Goal: Contribute content: Contribute content

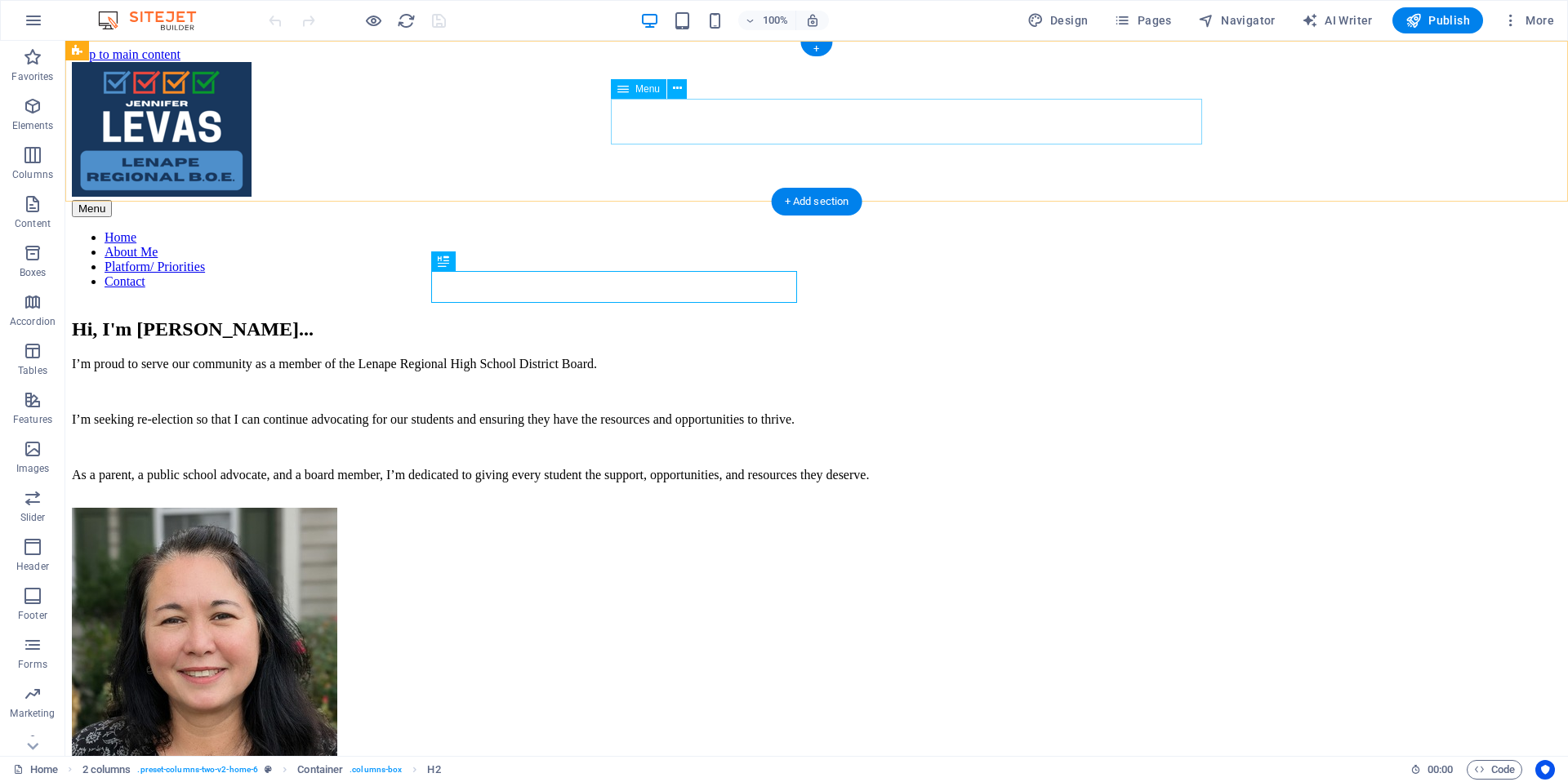
click at [1169, 230] on nav "Home About Me Platform/ Priorities Contact" at bounding box center [817, 259] width 1489 height 59
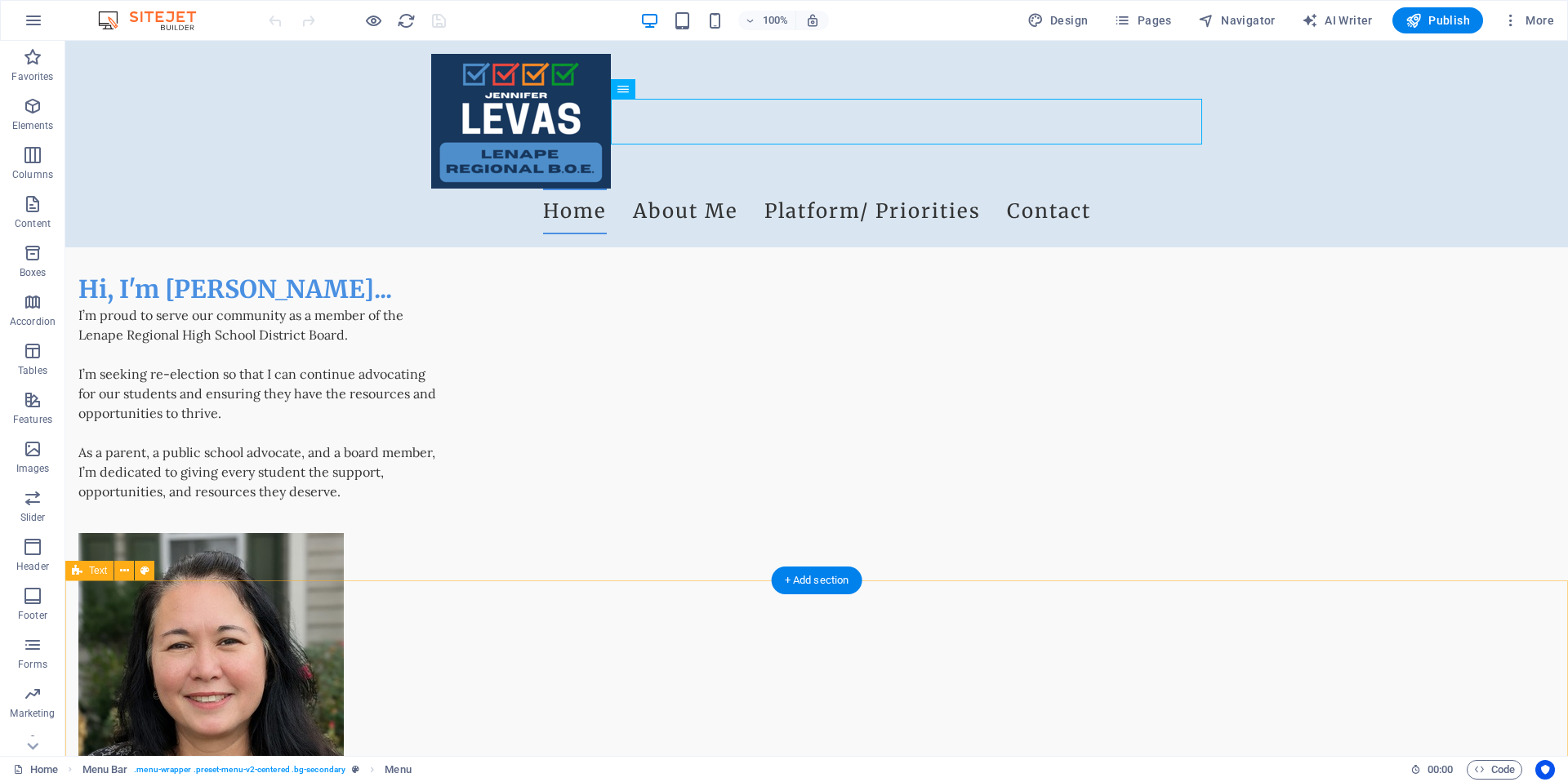
scroll to position [239, 0]
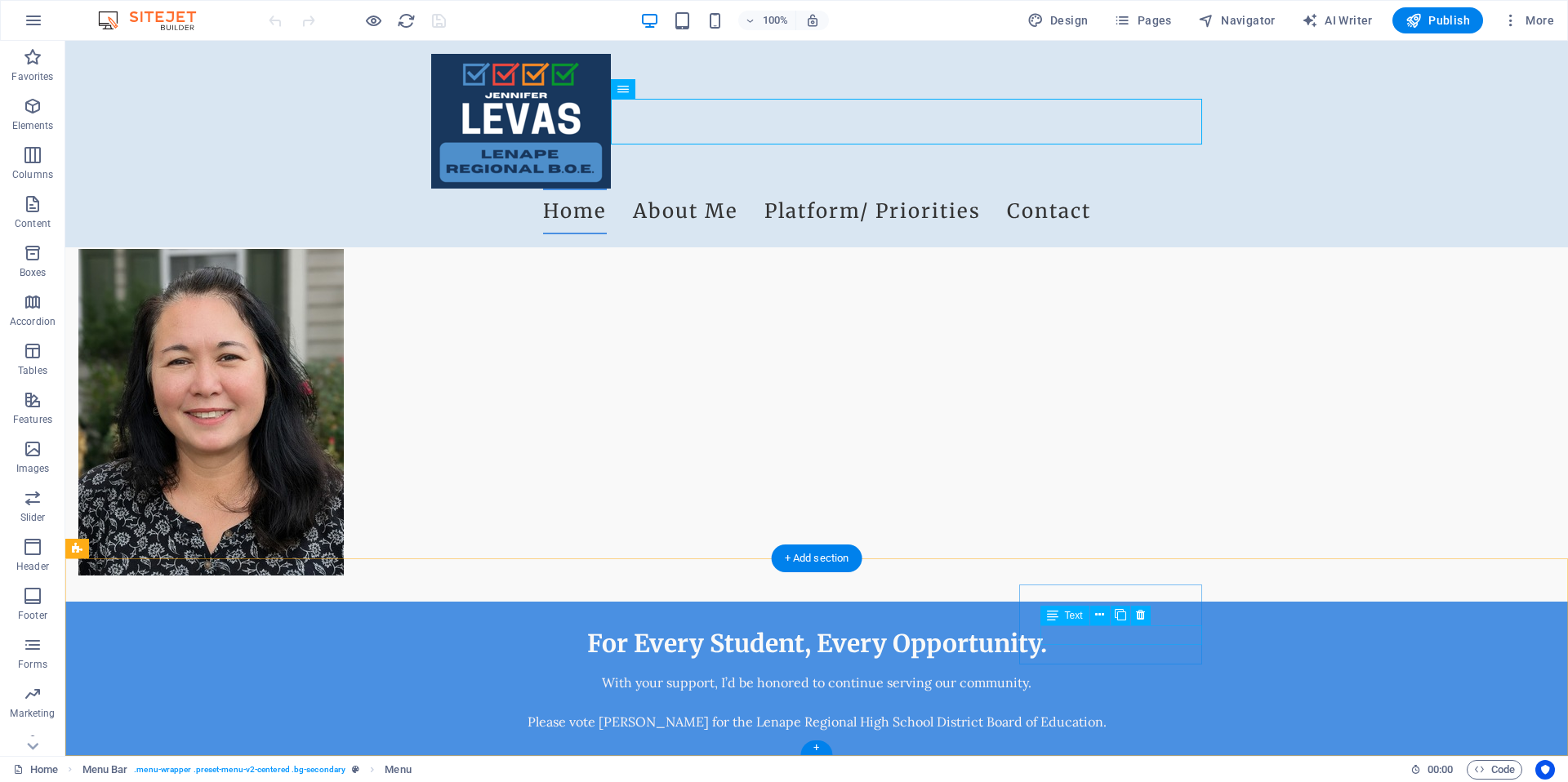
click at [1103, 633] on icon at bounding box center [1100, 635] width 9 height 17
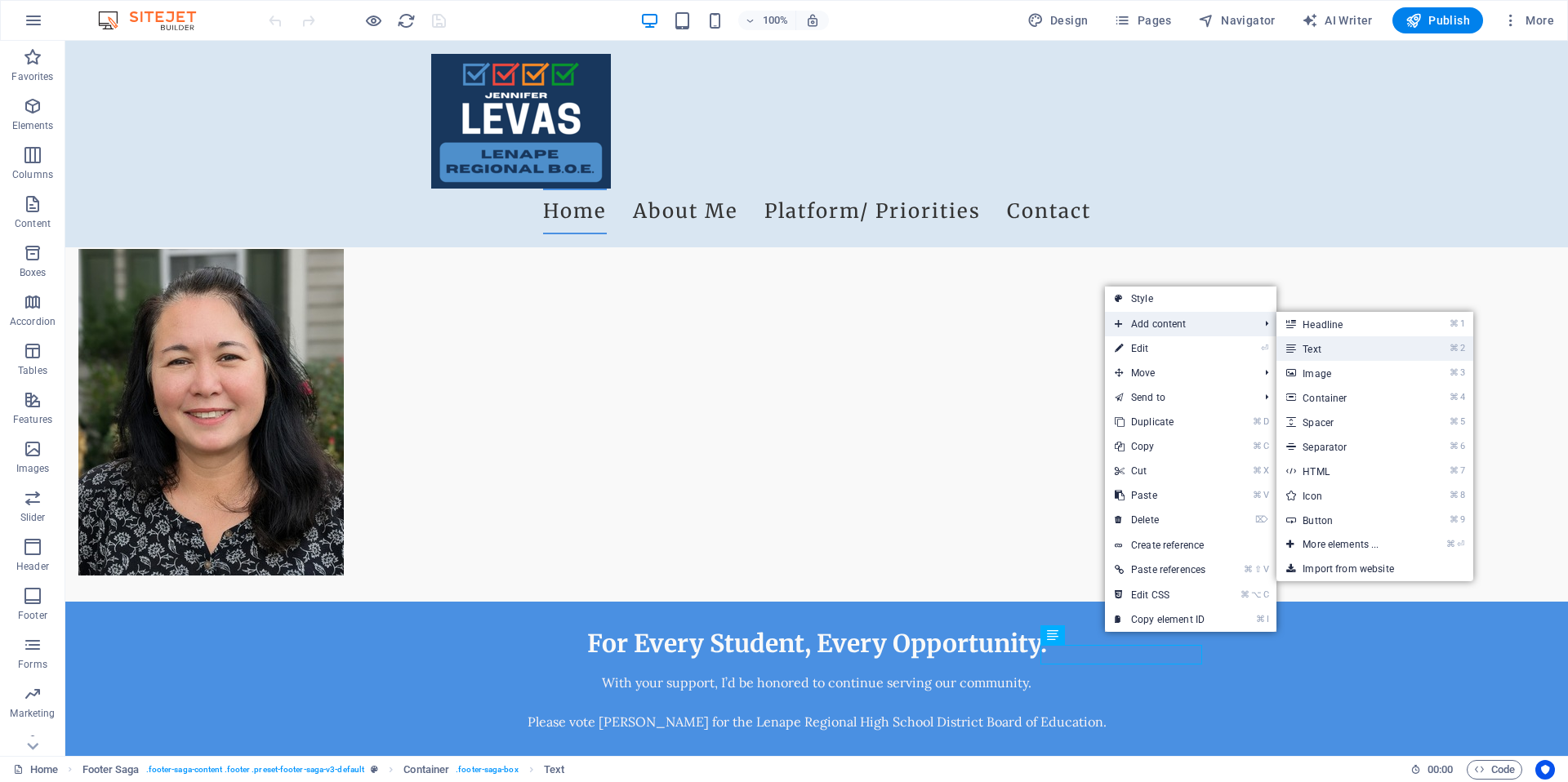
click at [1324, 349] on link "⌘ 2 Text" at bounding box center [1343, 348] width 135 height 24
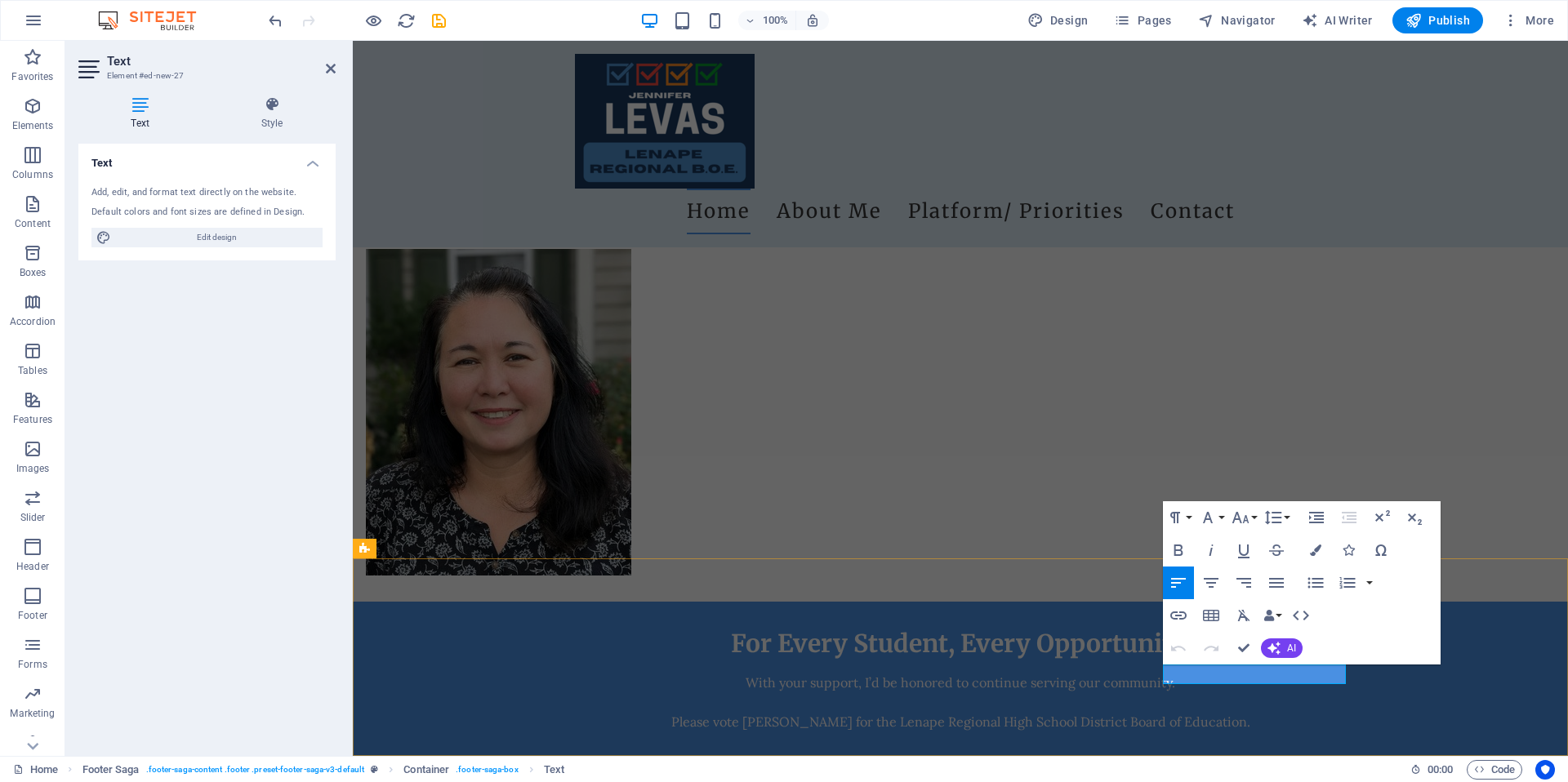
drag, startPoint x: 1186, startPoint y: 671, endPoint x: 1165, endPoint y: 671, distance: 21.0
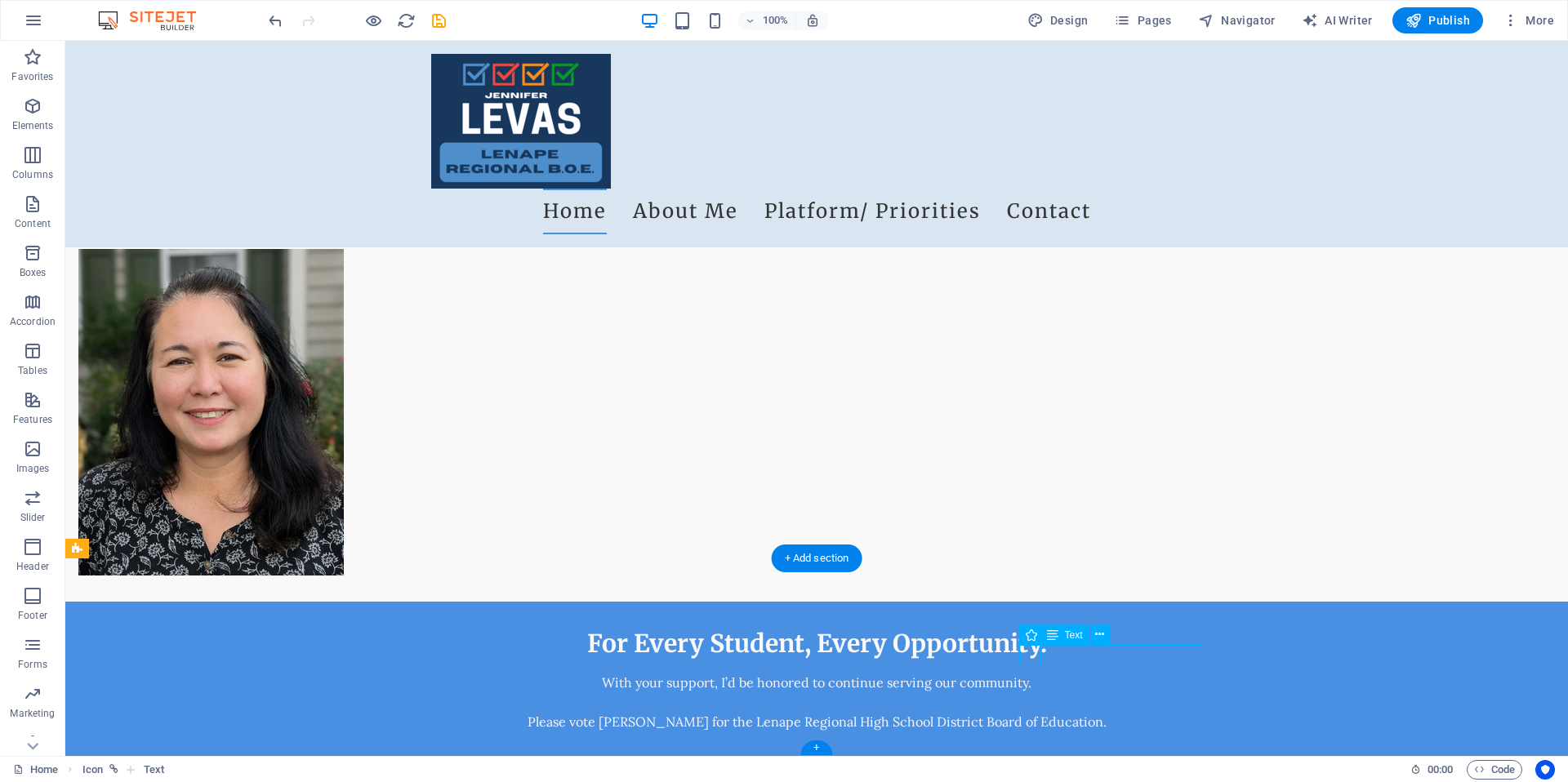
click at [1097, 637] on icon at bounding box center [1100, 635] width 9 height 17
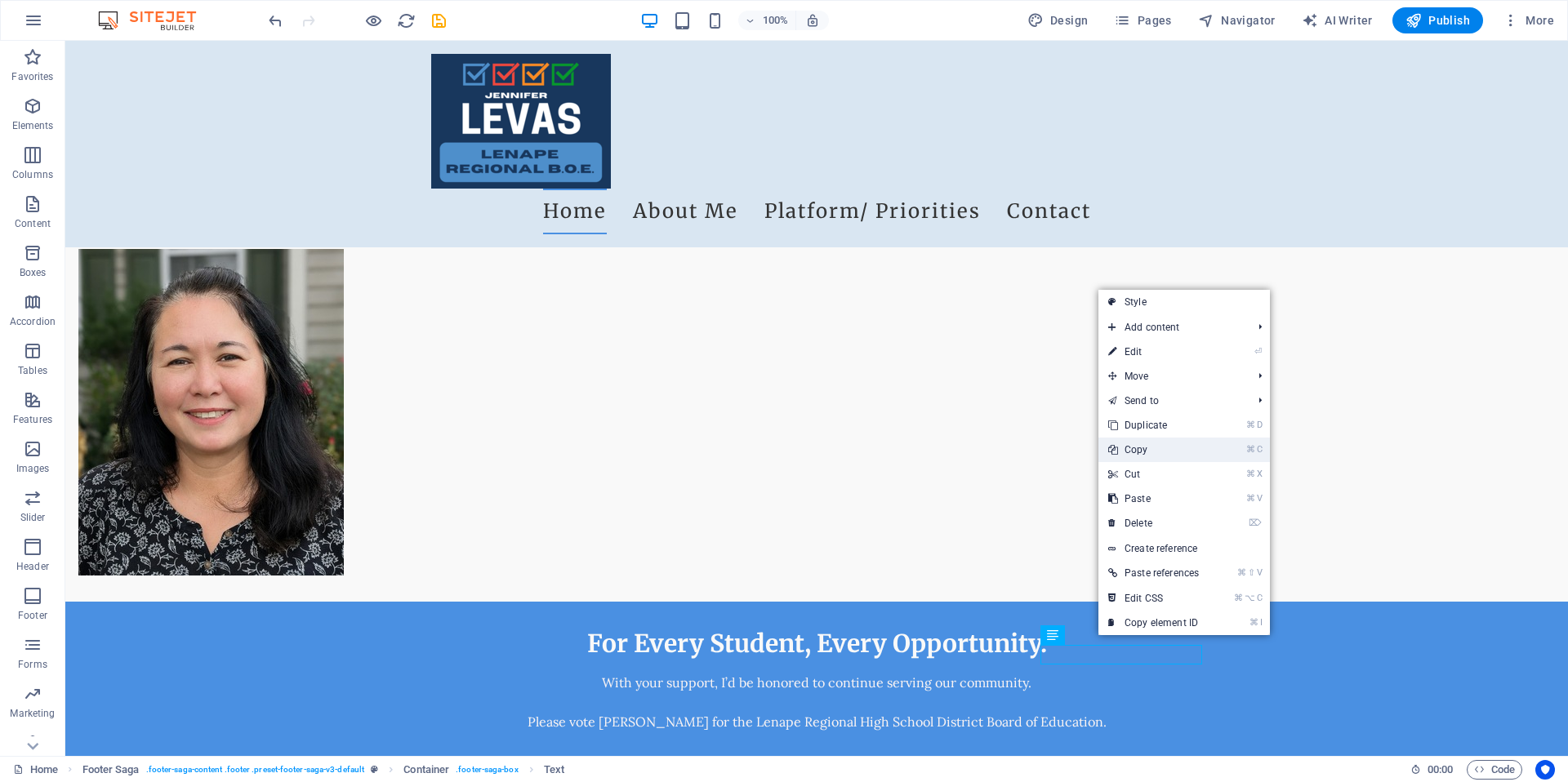
click at [1166, 442] on link "⌘ C Copy" at bounding box center [1153, 450] width 111 height 24
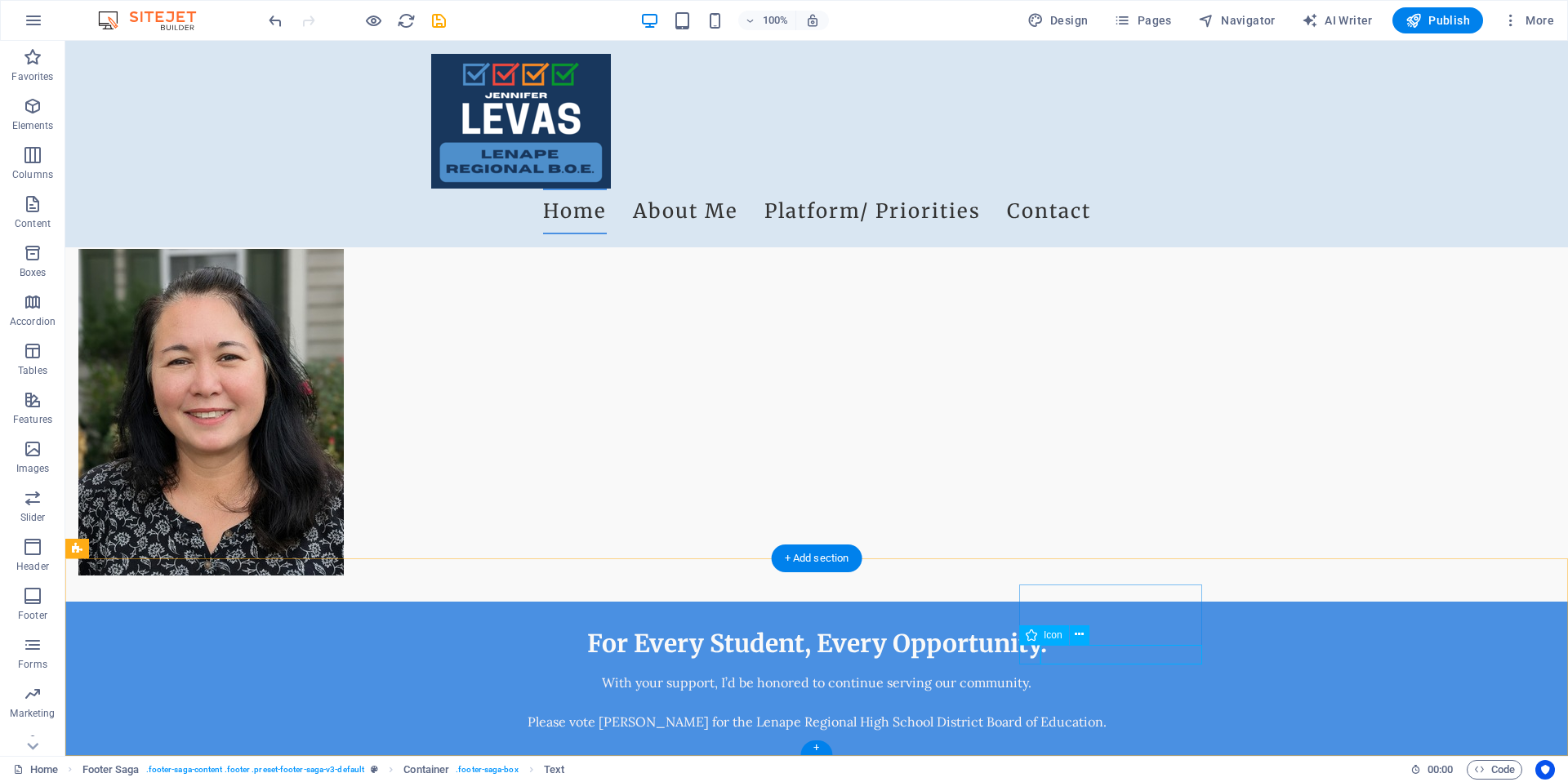
click at [1093, 634] on button at bounding box center [1100, 635] width 20 height 20
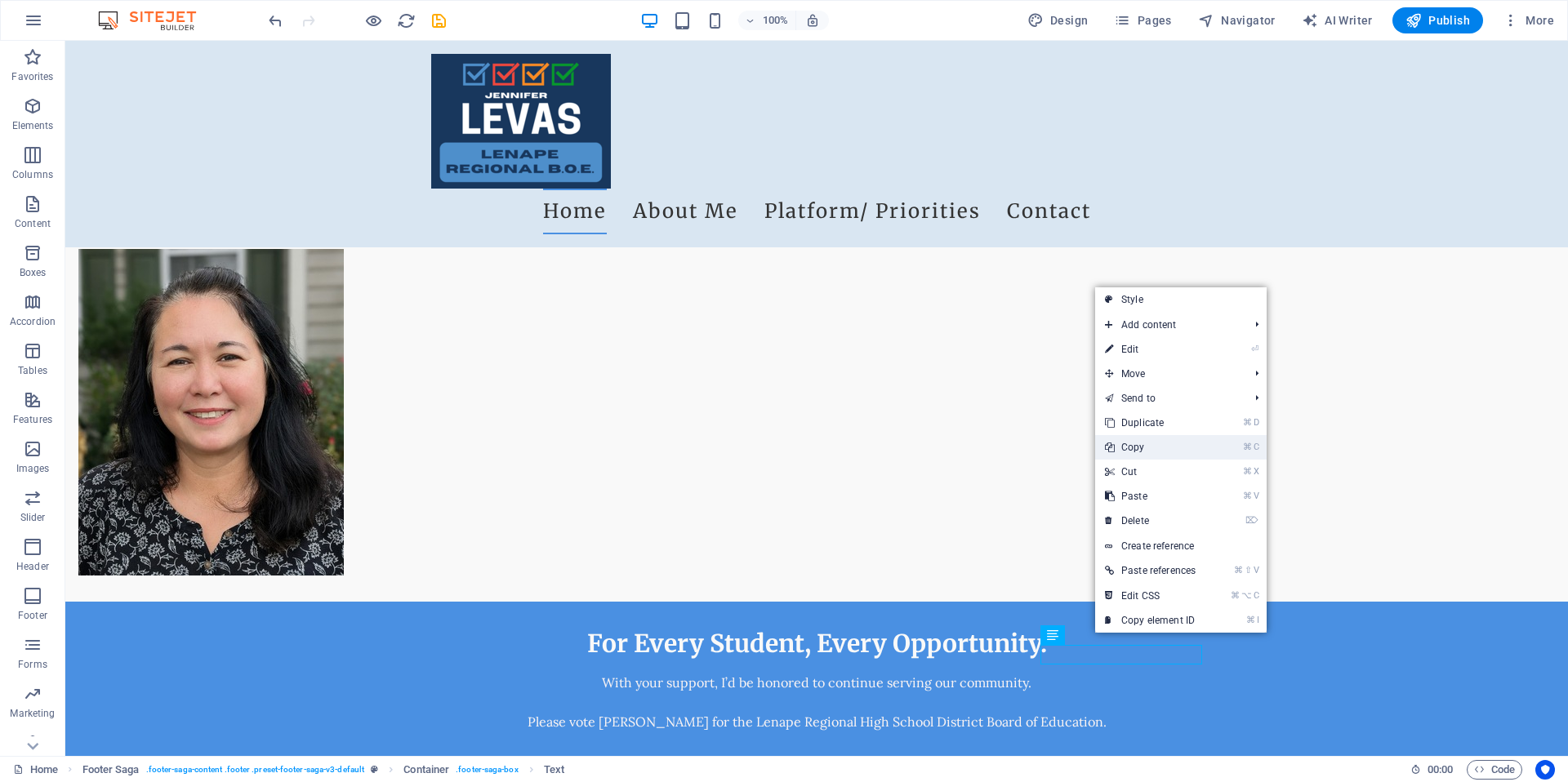
click at [1142, 452] on link "⌘ C Copy" at bounding box center [1150, 448] width 111 height 24
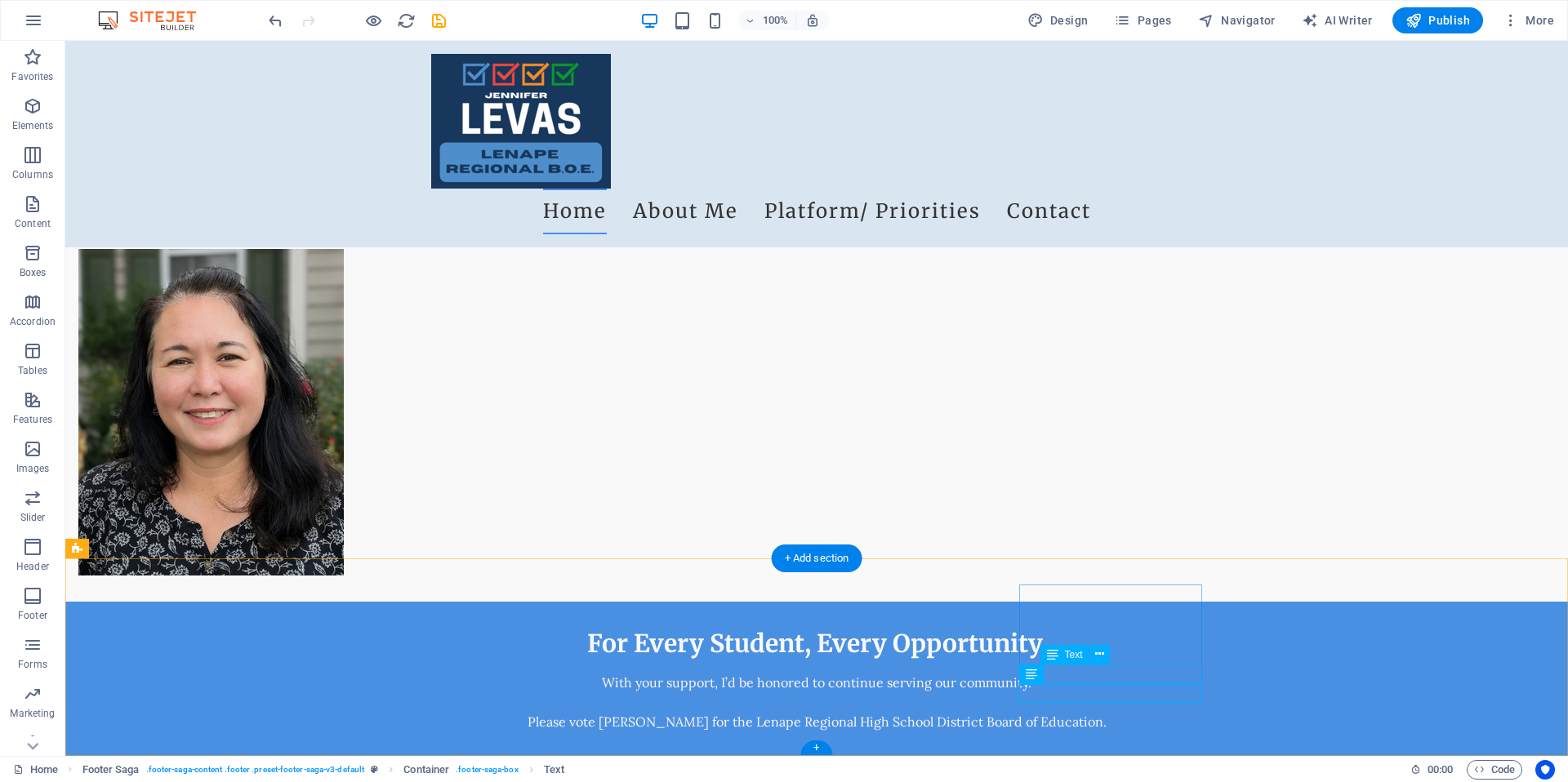
click at [1074, 675] on icon at bounding box center [1079, 673] width 9 height 17
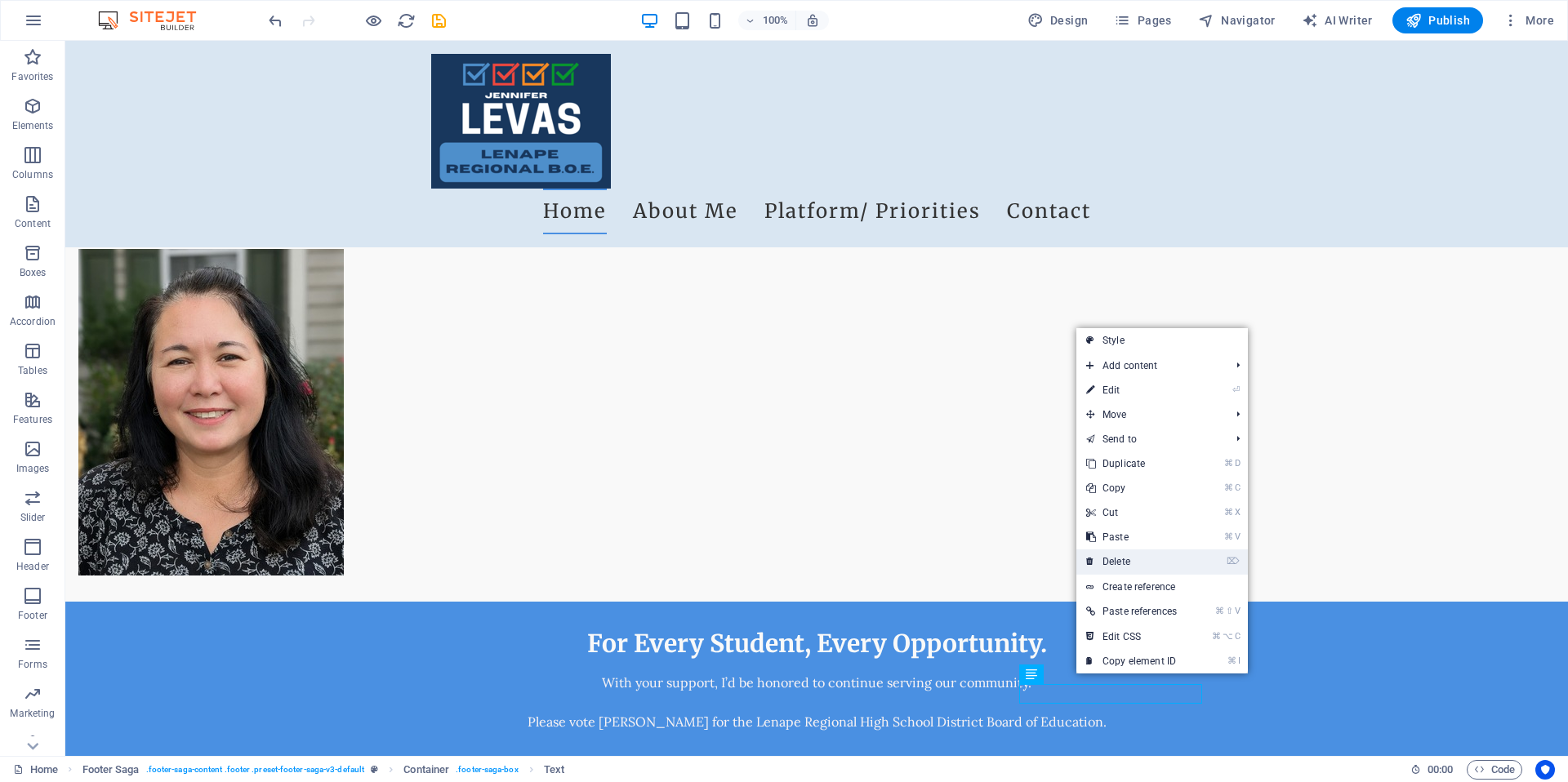
click at [1125, 556] on link "⌦ Delete" at bounding box center [1132, 562] width 111 height 24
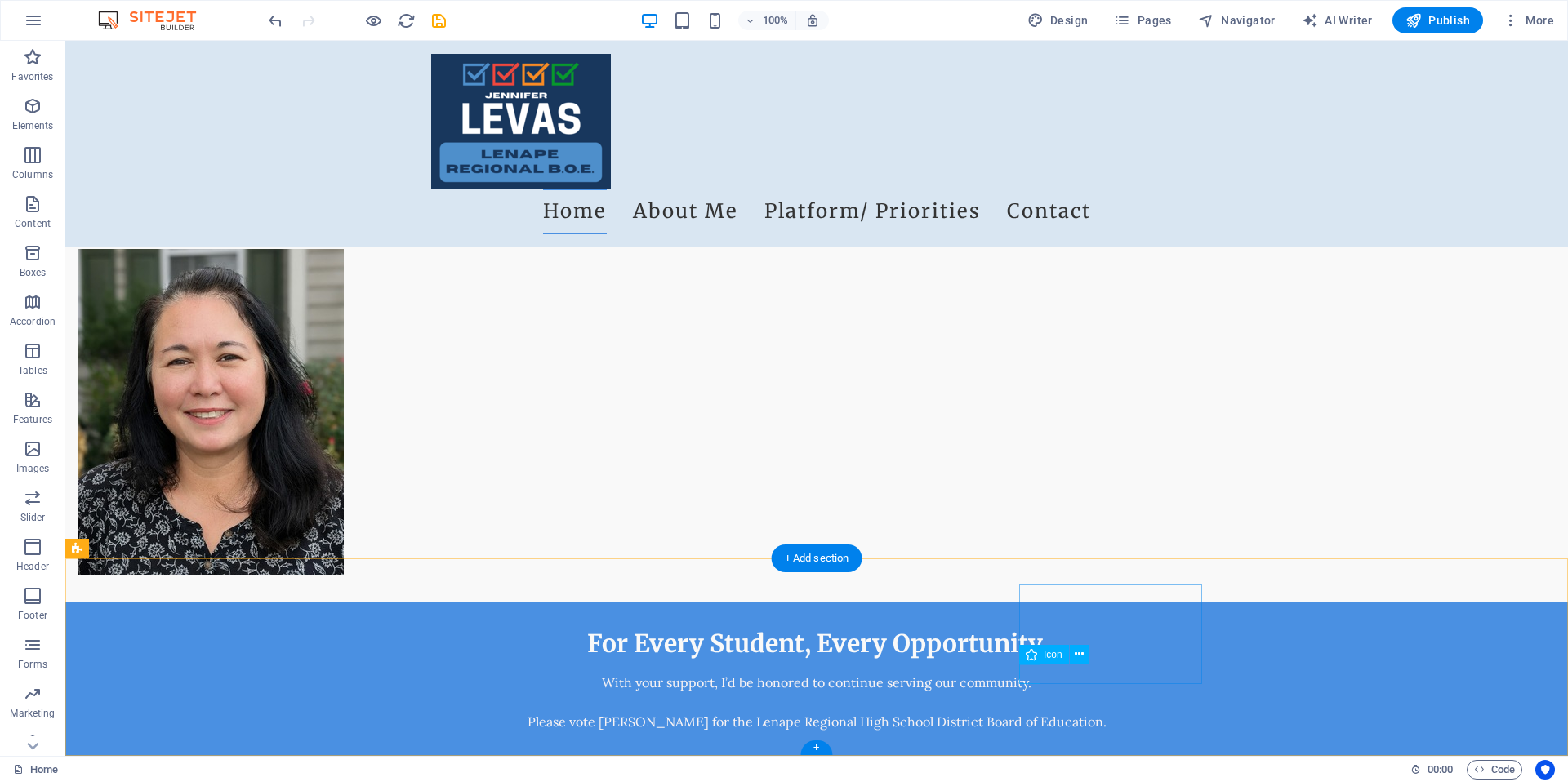
select select "xMidYMid"
select select "px"
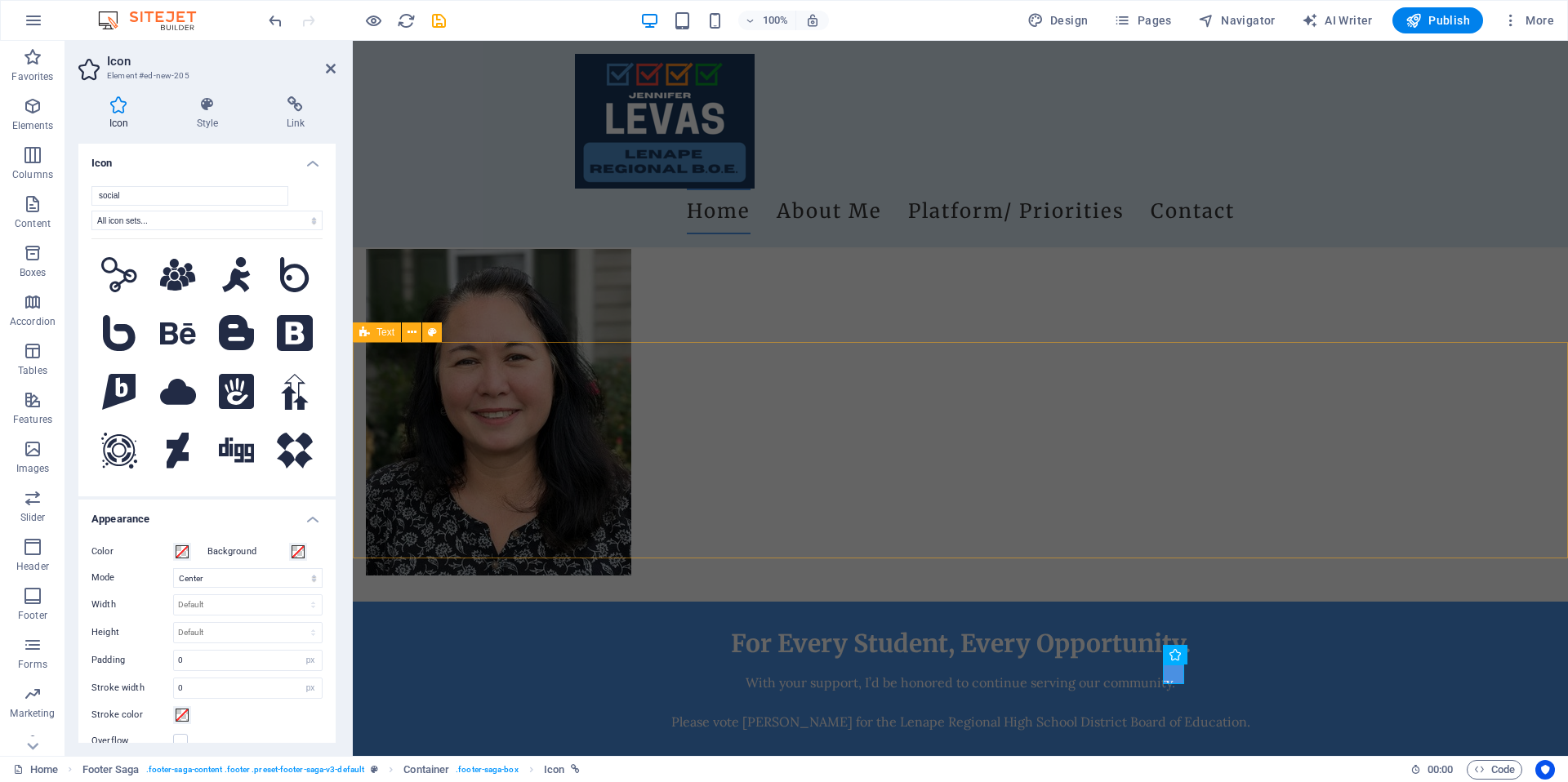
type input "x"
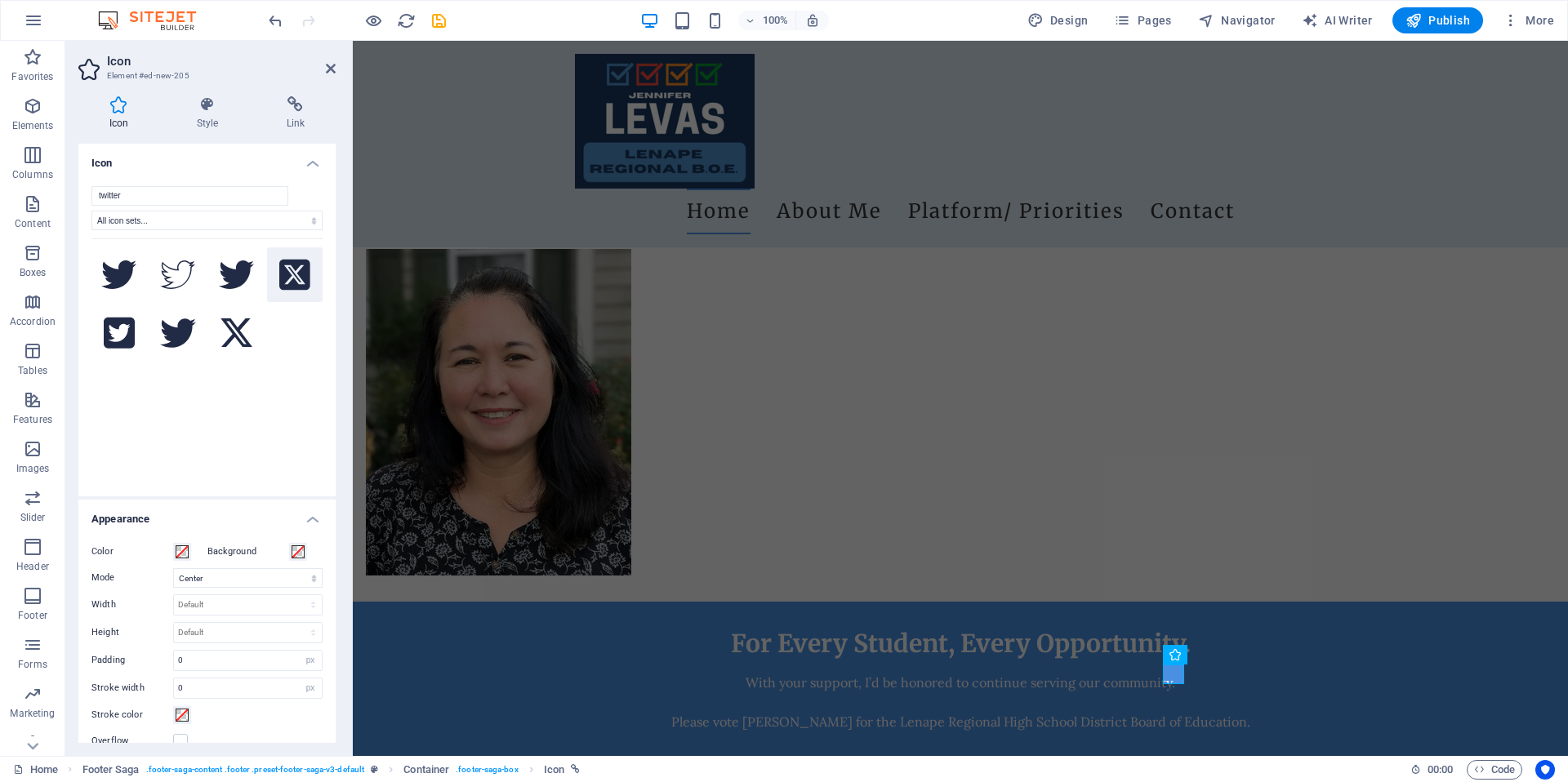
type input "twitter"
click at [301, 287] on icon at bounding box center [294, 273] width 31 height 31
click at [253, 321] on button at bounding box center [236, 332] width 55 height 55
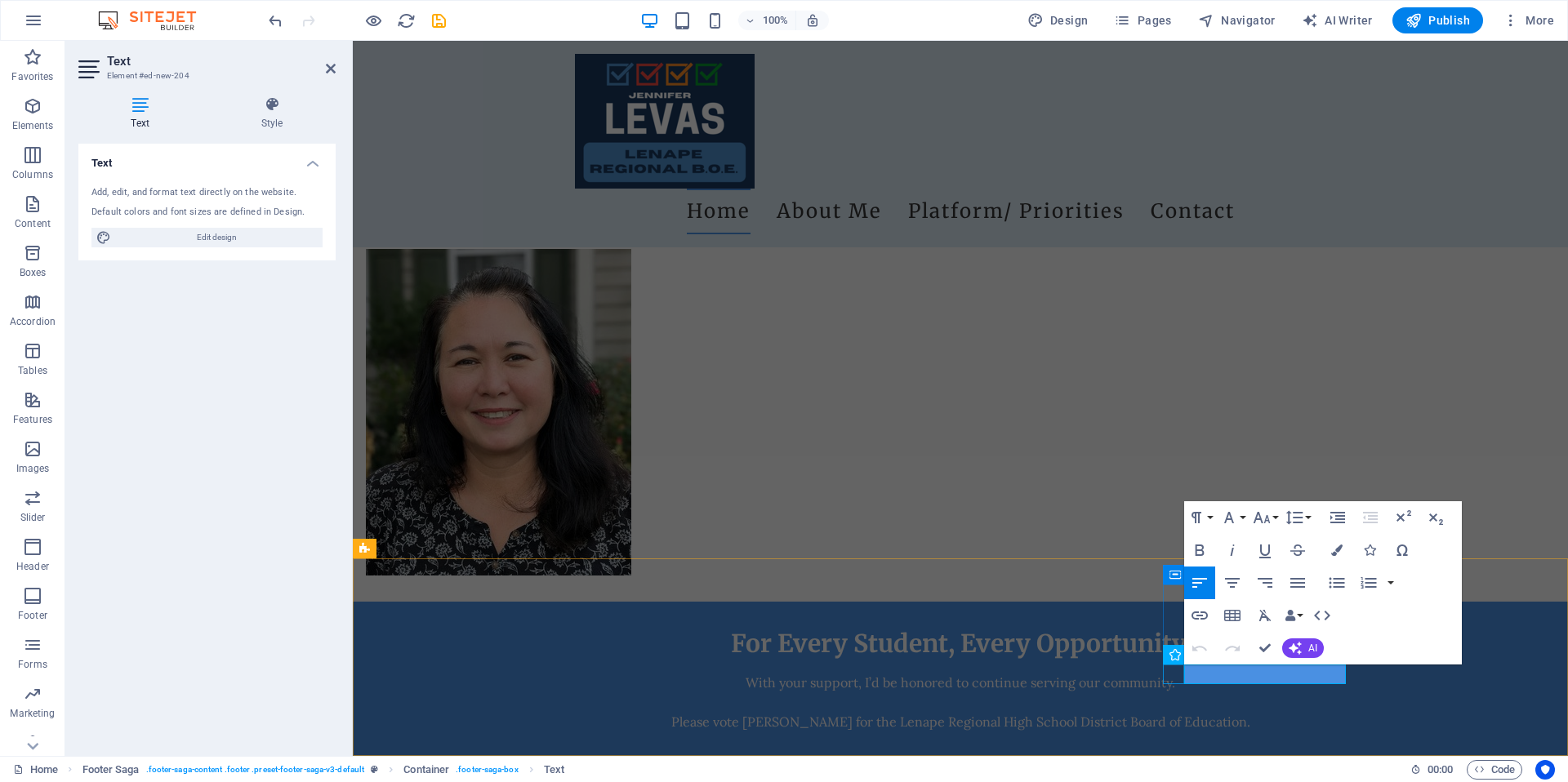
drag, startPoint x: 1255, startPoint y: 677, endPoint x: 1174, endPoint y: 672, distance: 81.2
click at [1191, 619] on icon "button" at bounding box center [1199, 615] width 20 height 20
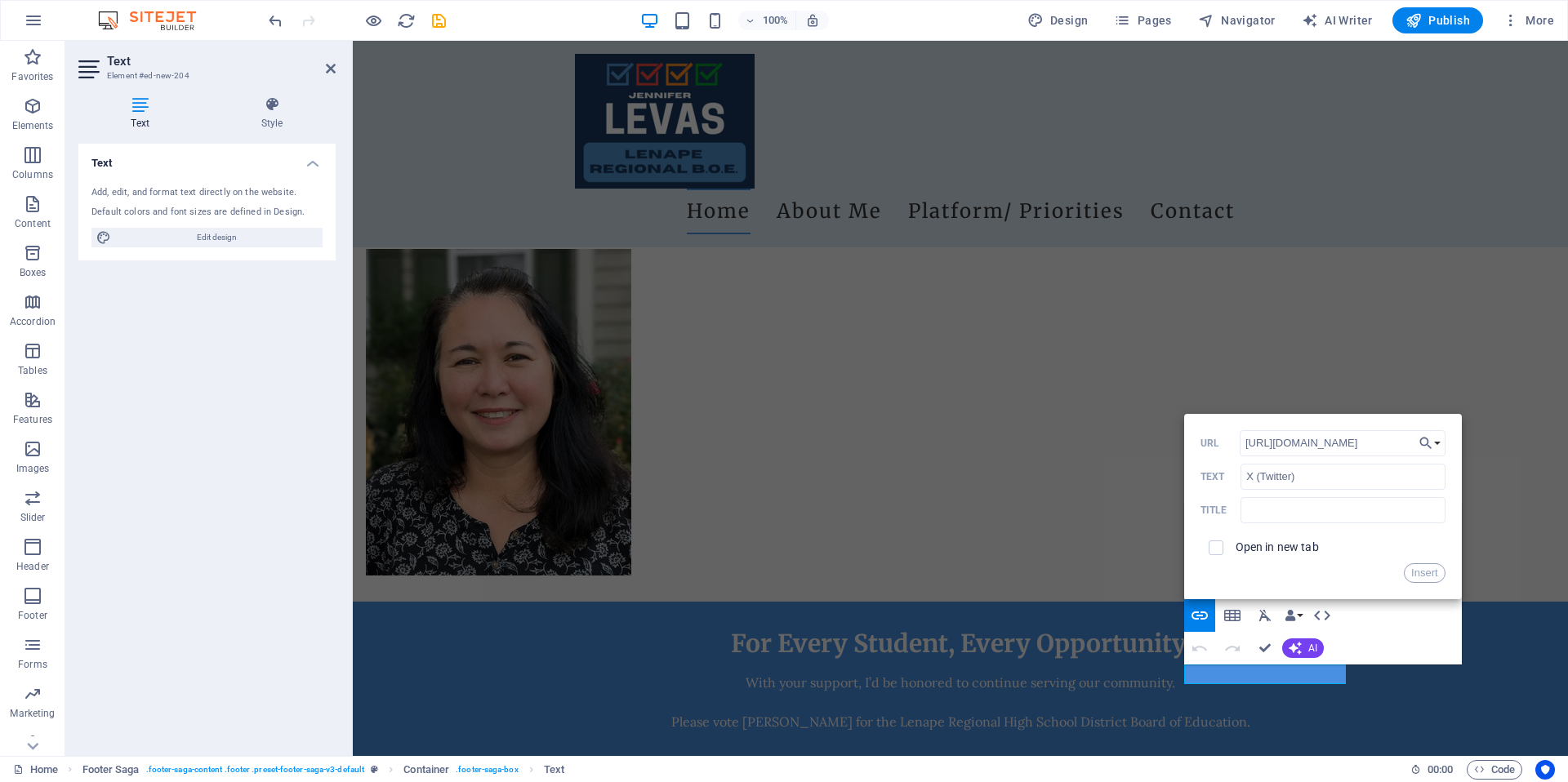
type input "[URL][DOMAIN_NAME]"
click at [1264, 551] on label "Open in new tab" at bounding box center [1277, 547] width 83 height 13
click at [1436, 576] on button "Insert" at bounding box center [1424, 572] width 41 height 20
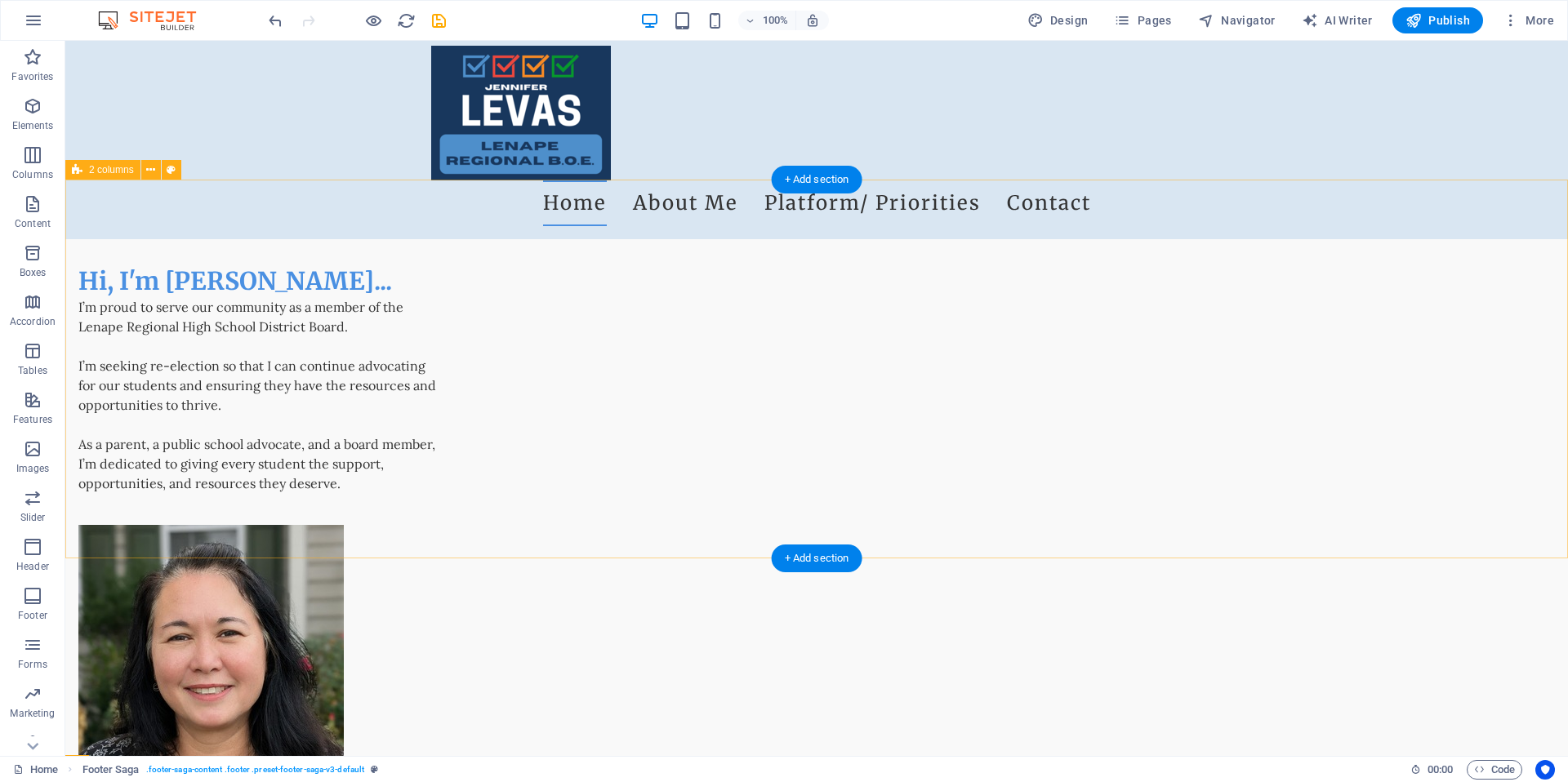
scroll to position [4, 0]
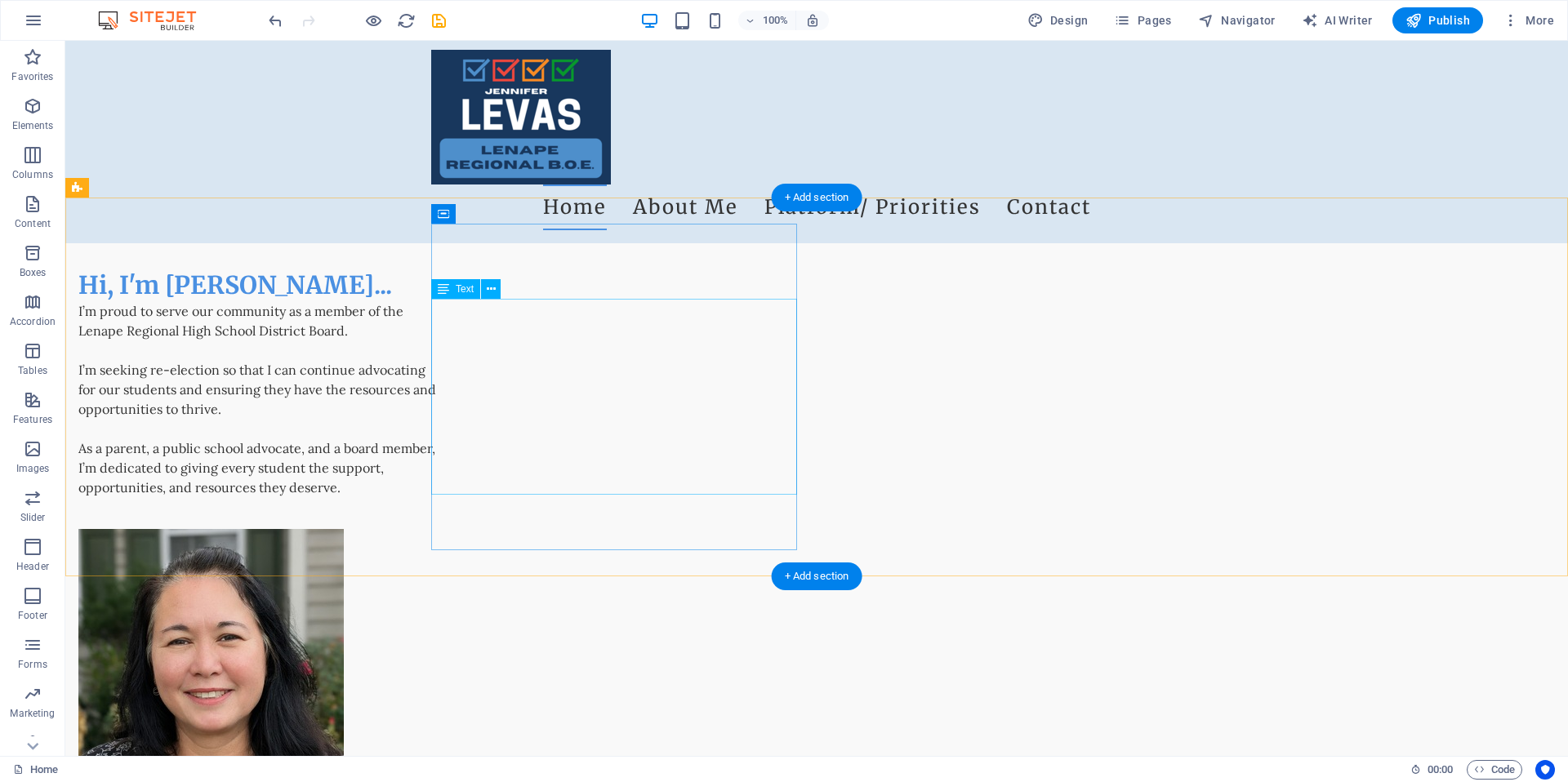
click at [444, 310] on div "I’m proud to serve our community as a member of the Lenape Regional High School…" at bounding box center [261, 399] width 365 height 196
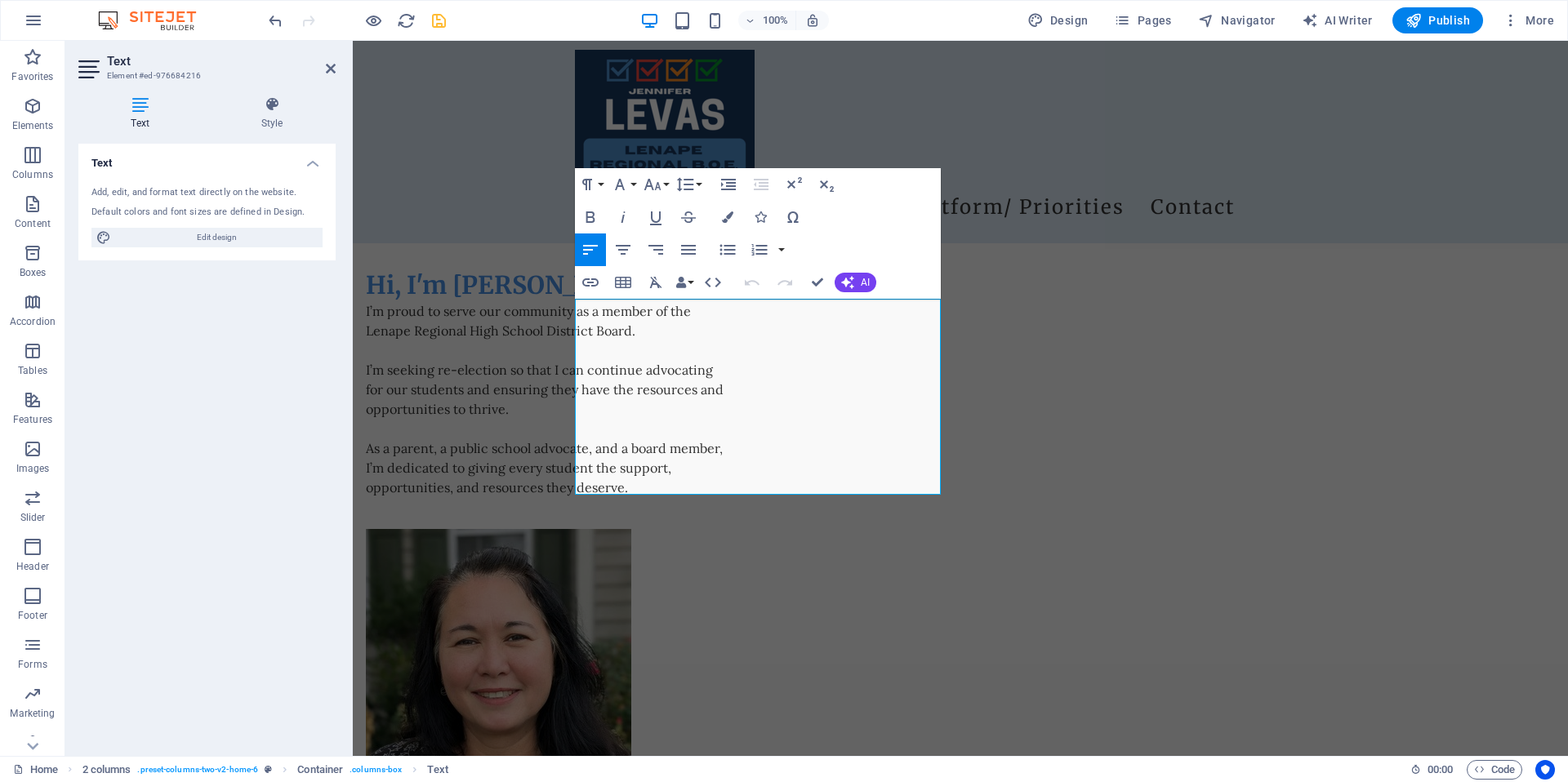
click at [443, 16] on icon "save" at bounding box center [438, 21] width 19 height 19
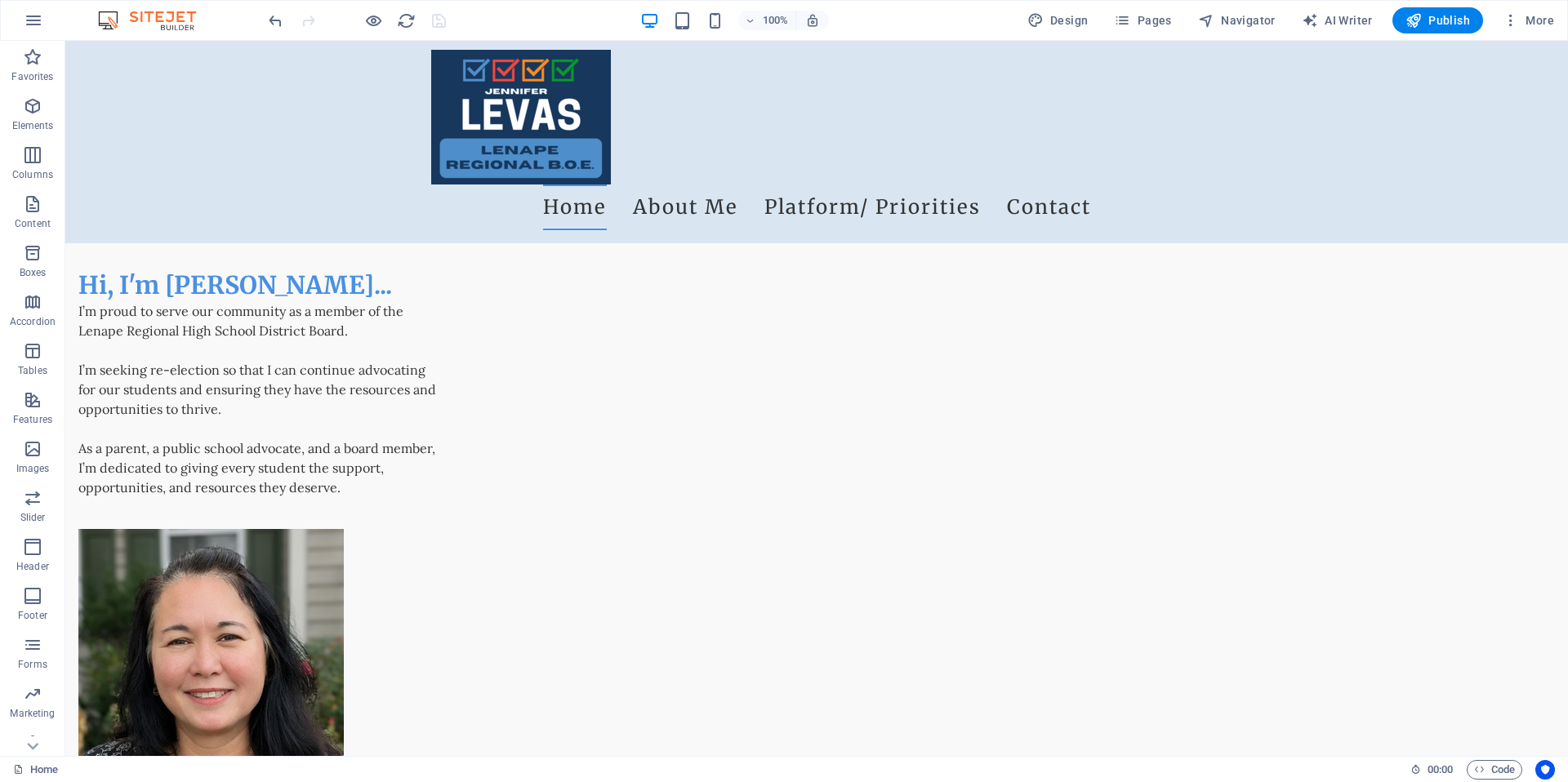
click at [1438, 35] on div "100% Design Pages Navigator AI Writer Publish More" at bounding box center [784, 21] width 1566 height 39
click at [1441, 20] on span "Publish" at bounding box center [1437, 20] width 65 height 16
